Goal: Find specific page/section

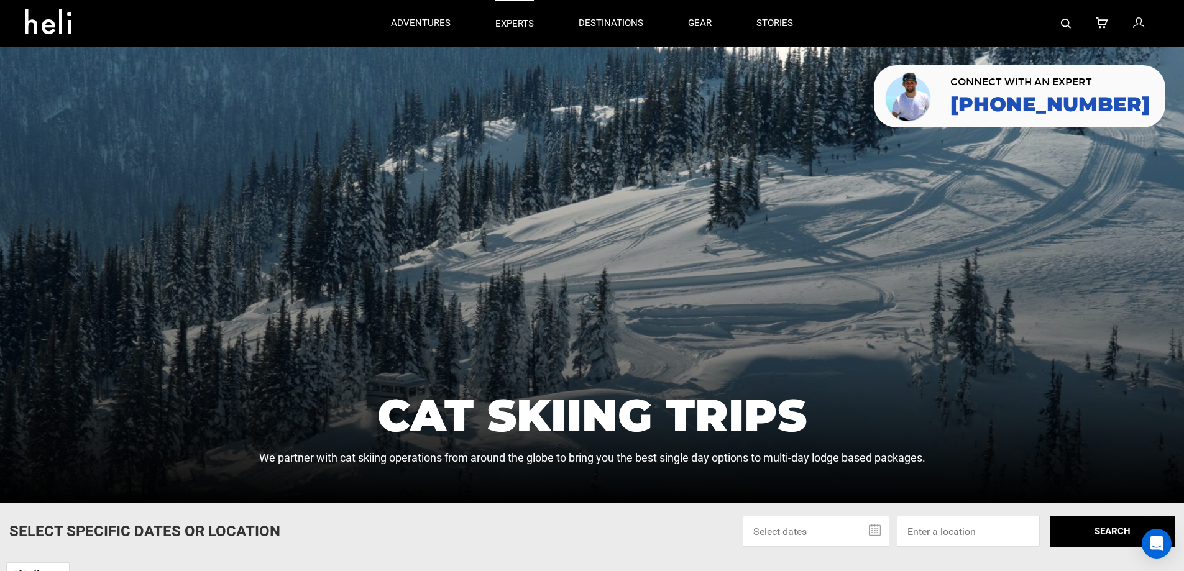
click at [524, 20] on p "experts" at bounding box center [514, 23] width 39 height 13
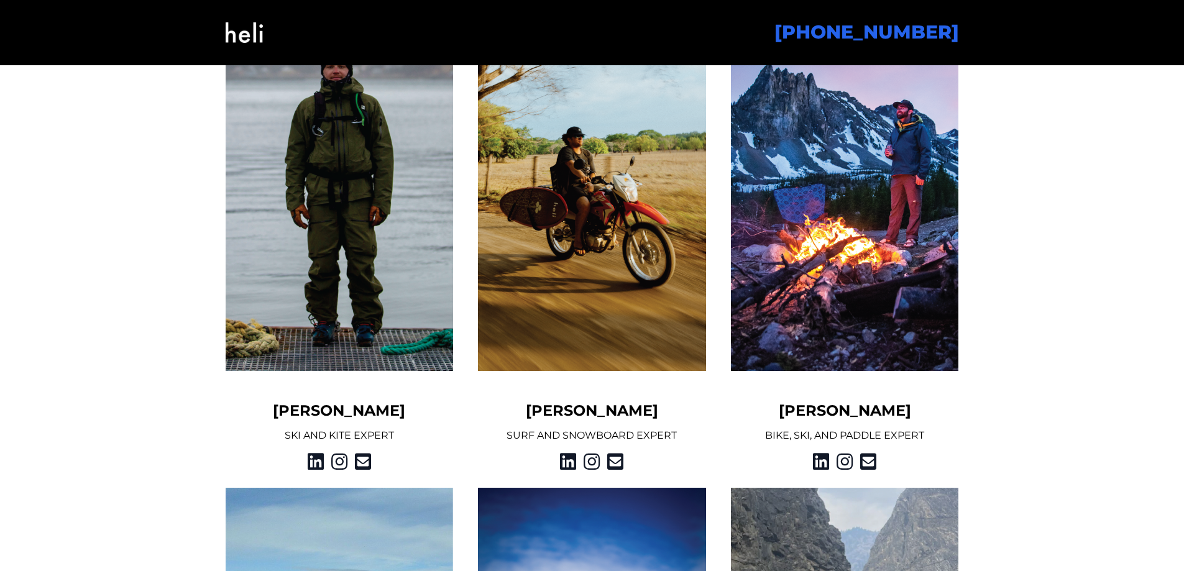
scroll to position [1058, 0]
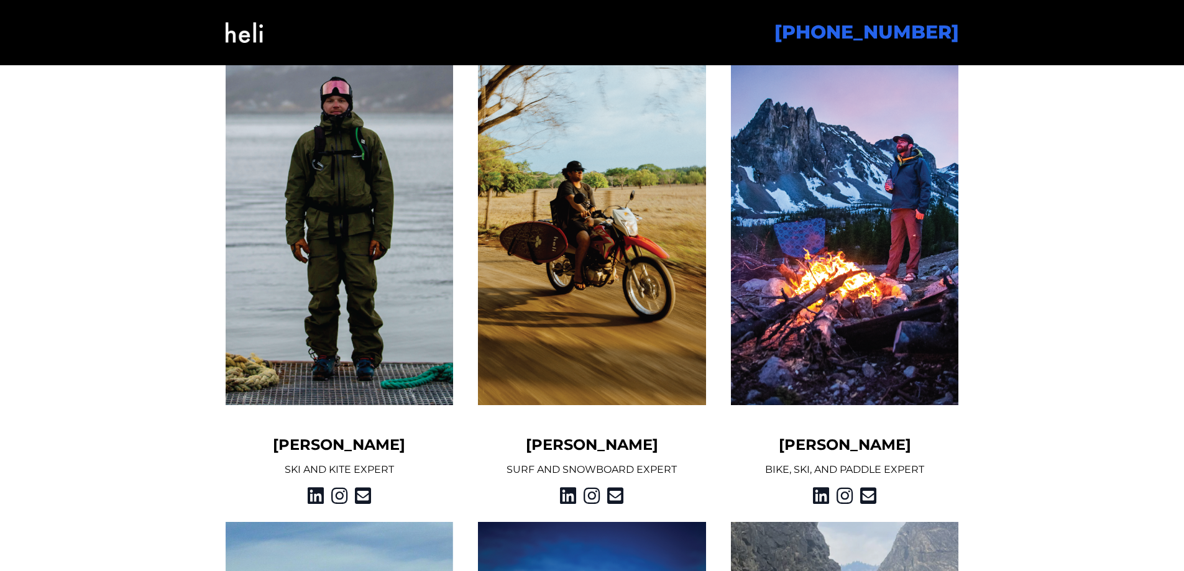
click at [372, 221] on img at bounding box center [340, 220] width 228 height 372
